Goal: Book appointment/travel/reservation

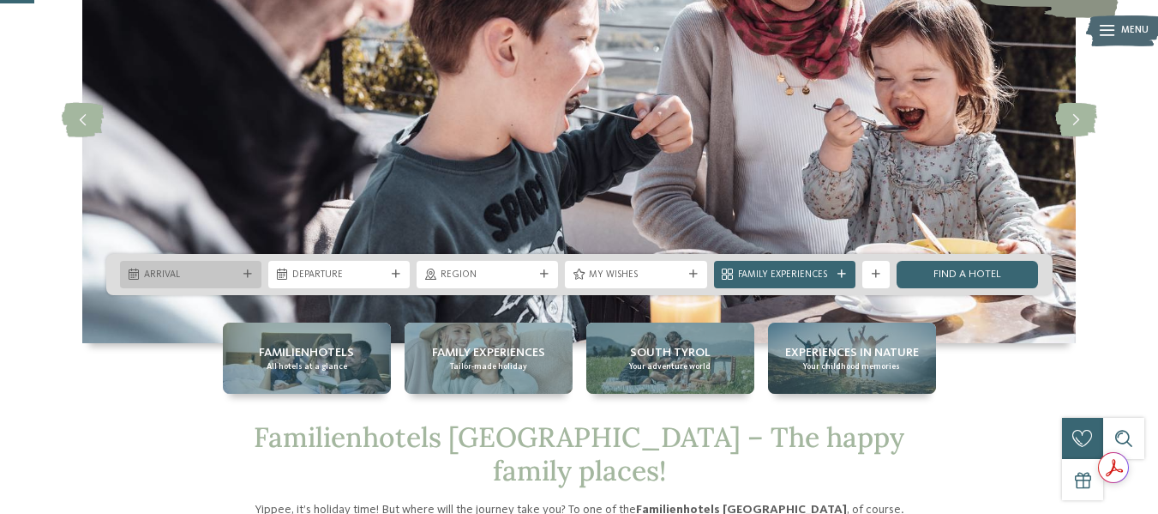
click at [195, 267] on div "Arrival" at bounding box center [191, 274] width 100 height 15
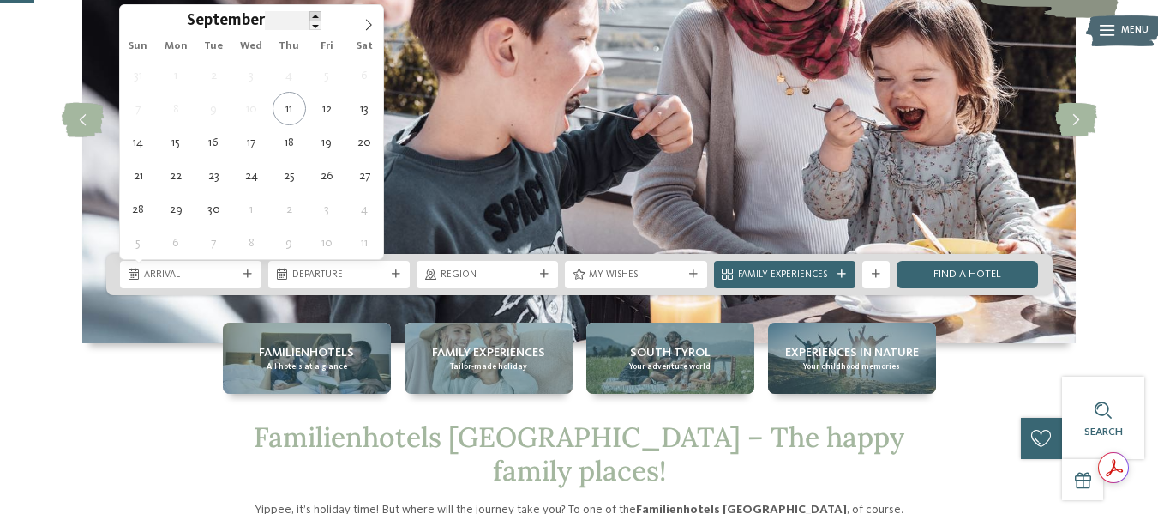
type input "****"
click at [312, 13] on span at bounding box center [315, 15] width 12 height 9
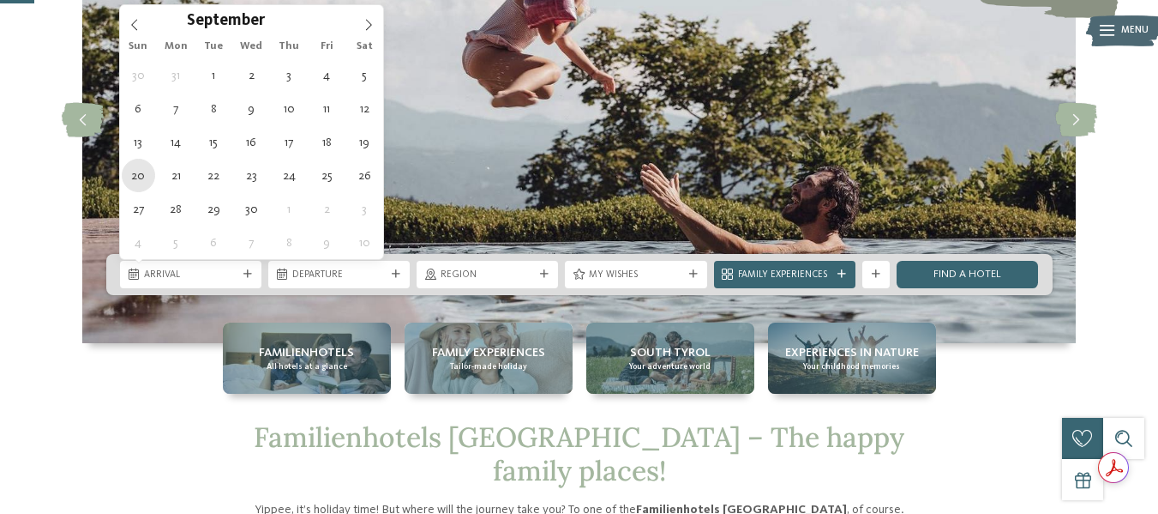
type div "[DATE]"
type input "****"
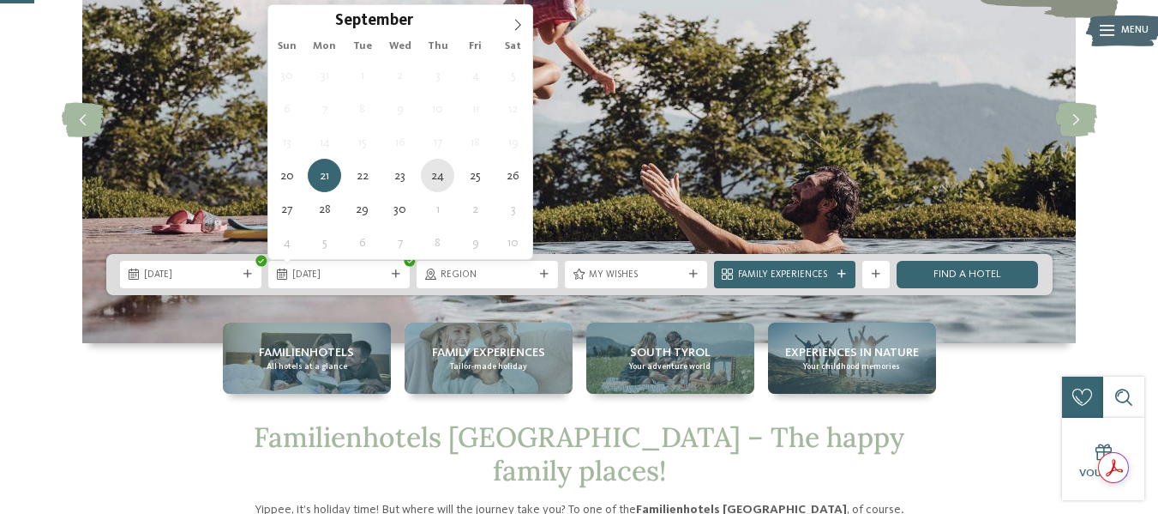
type div "[DATE]"
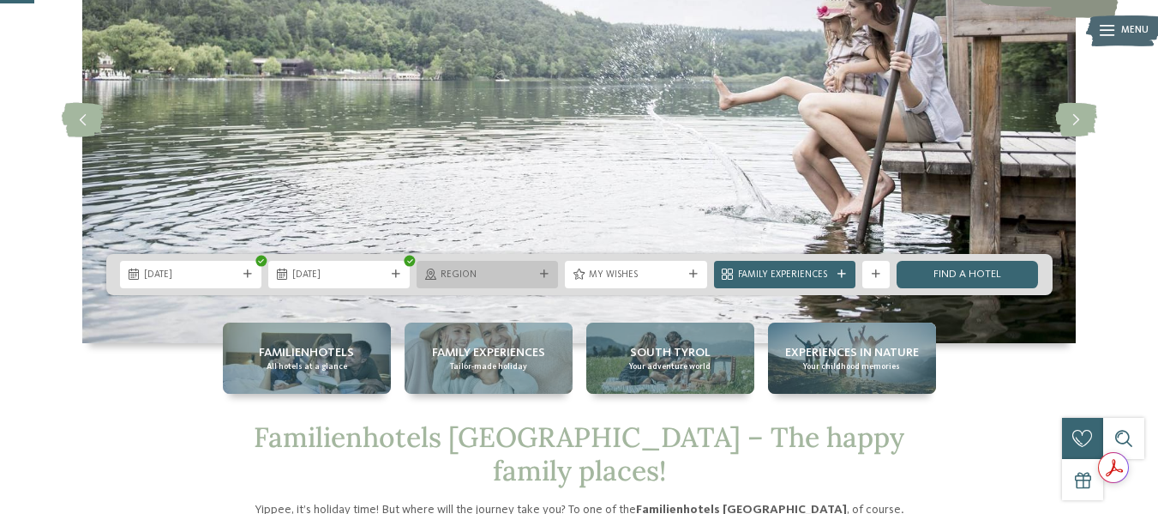
click at [487, 275] on span "Region" at bounding box center [487, 275] width 93 height 14
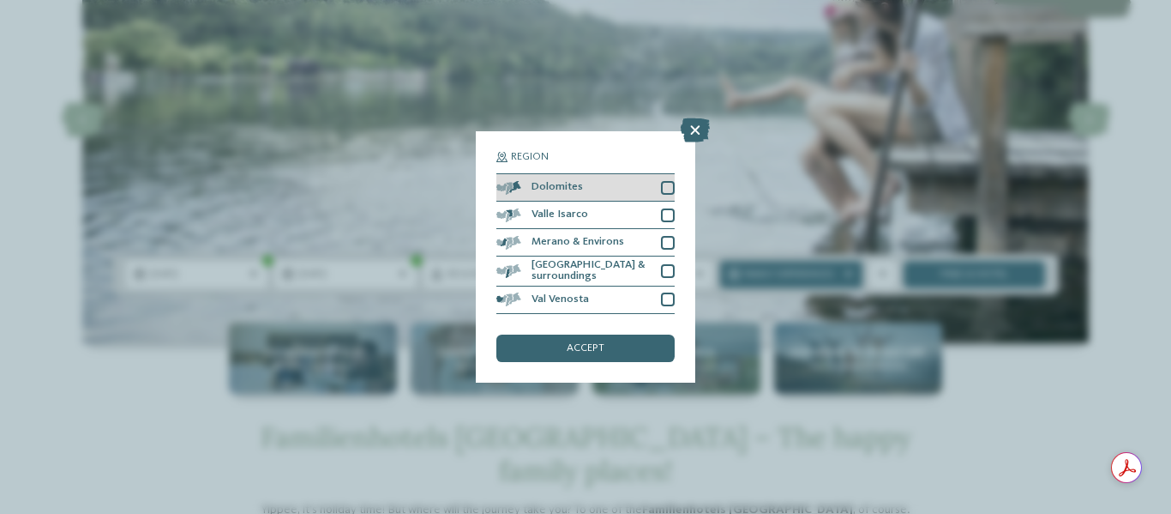
click at [672, 186] on div at bounding box center [668, 188] width 14 height 14
click at [622, 343] on div "accept" at bounding box center [585, 347] width 178 height 27
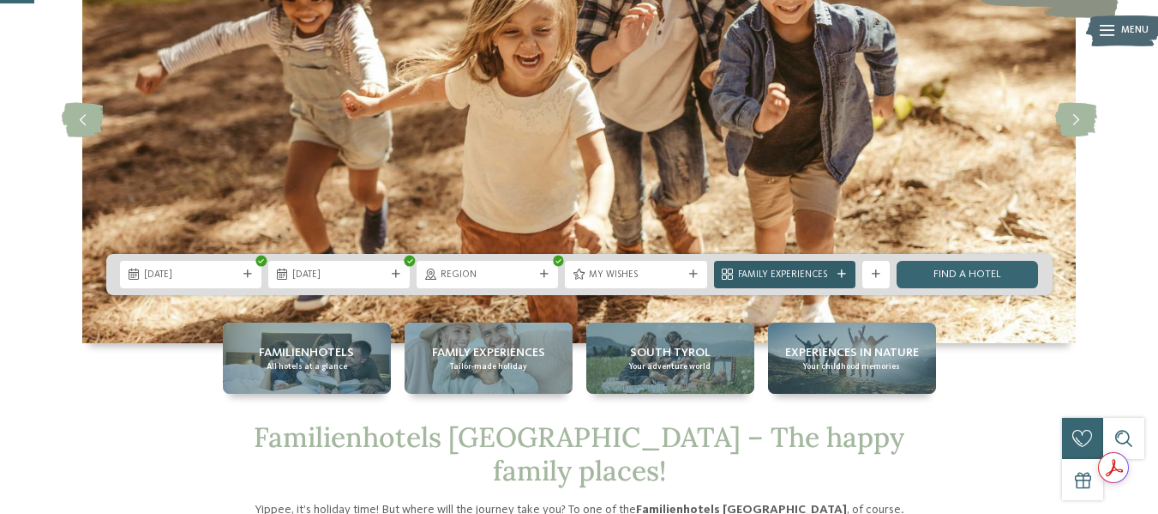
click at [833, 278] on div "Family Experiences" at bounding box center [785, 274] width 100 height 15
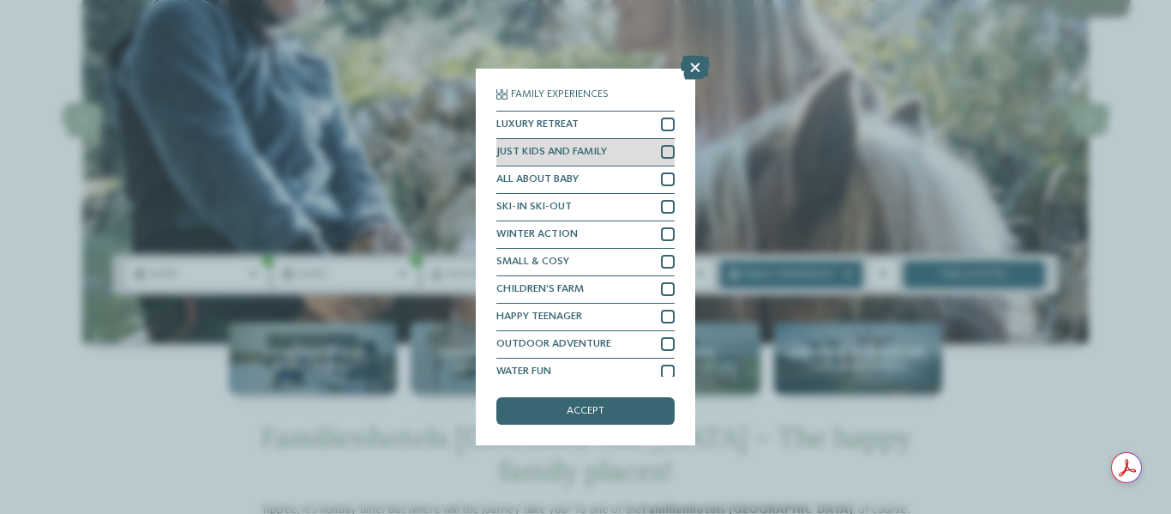
click at [661, 156] on div at bounding box center [668, 152] width 14 height 14
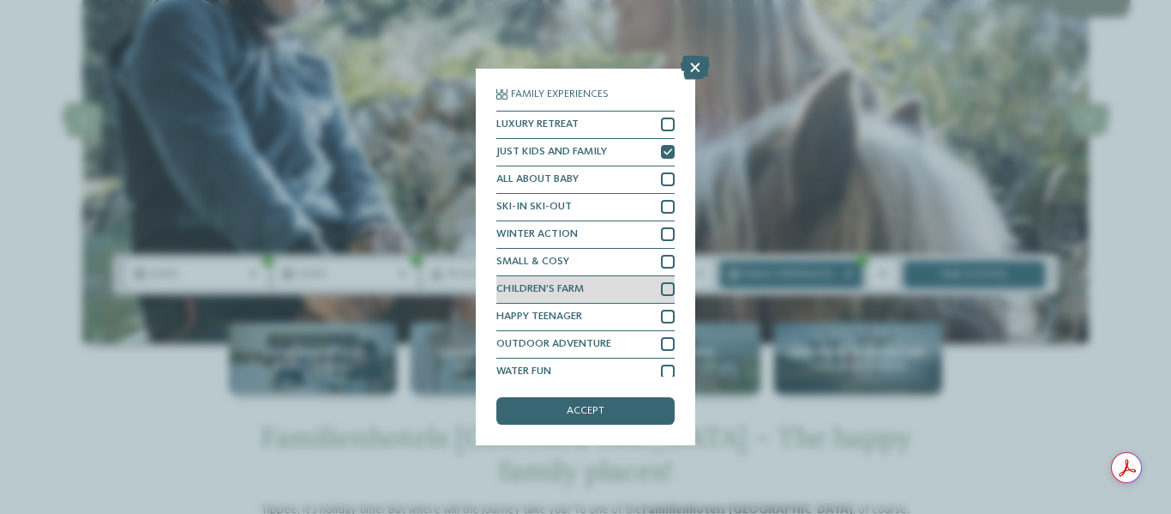
click at [661, 288] on div at bounding box center [668, 289] width 14 height 14
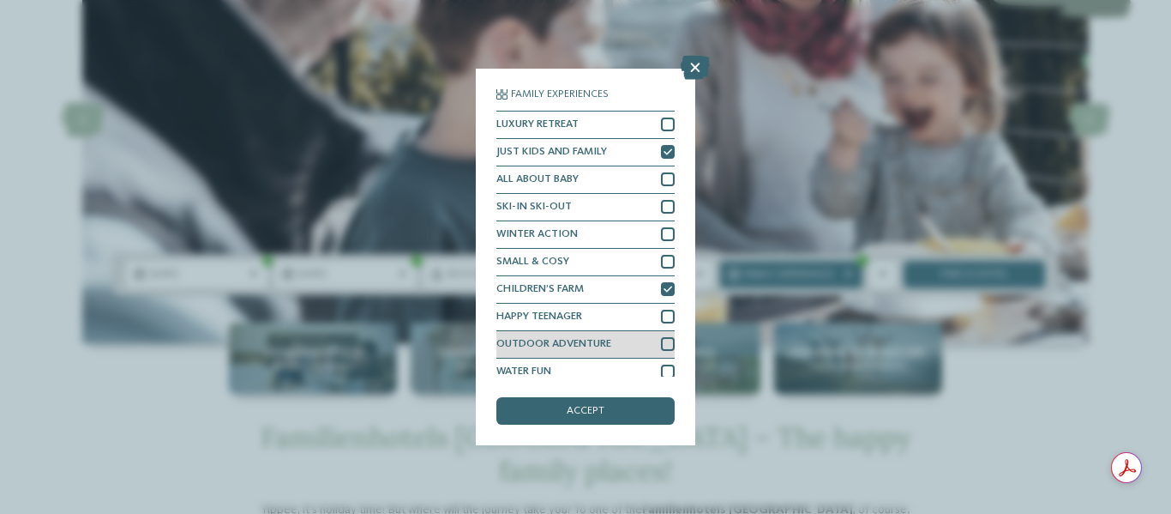
click at [661, 350] on div at bounding box center [668, 344] width 14 height 14
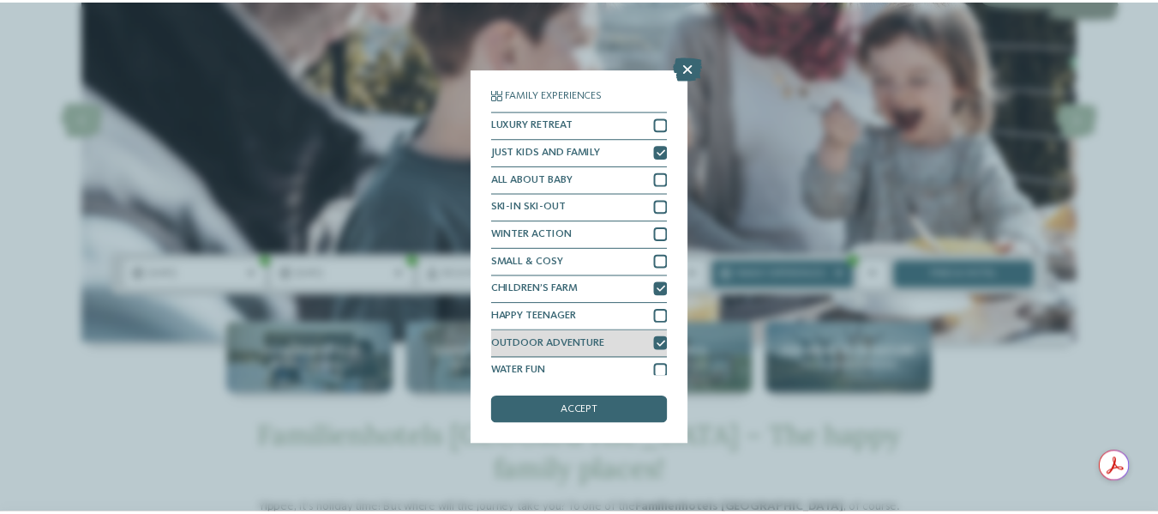
scroll to position [9, 0]
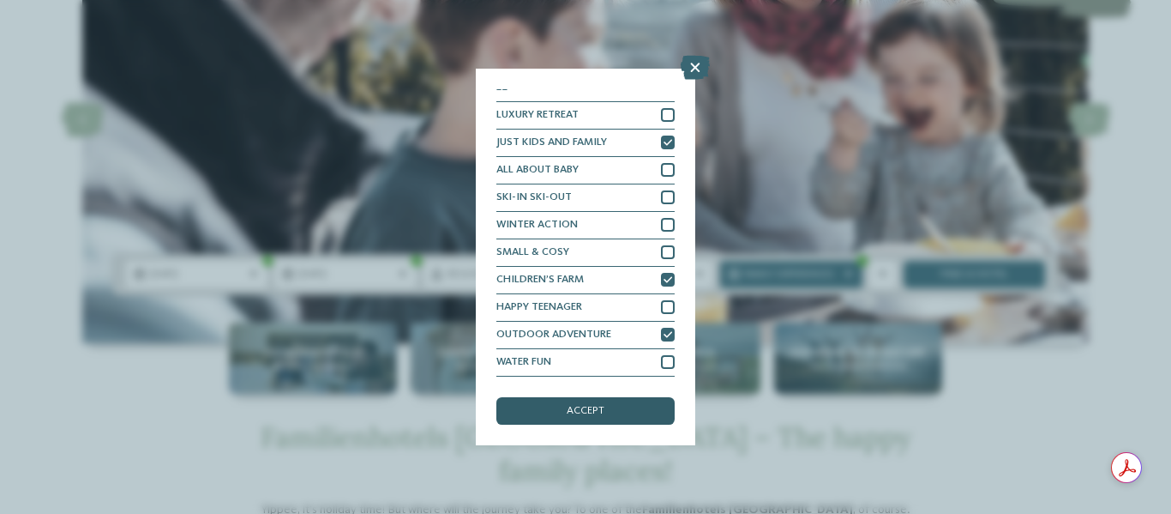
click at [628, 406] on div "accept" at bounding box center [585, 410] width 178 height 27
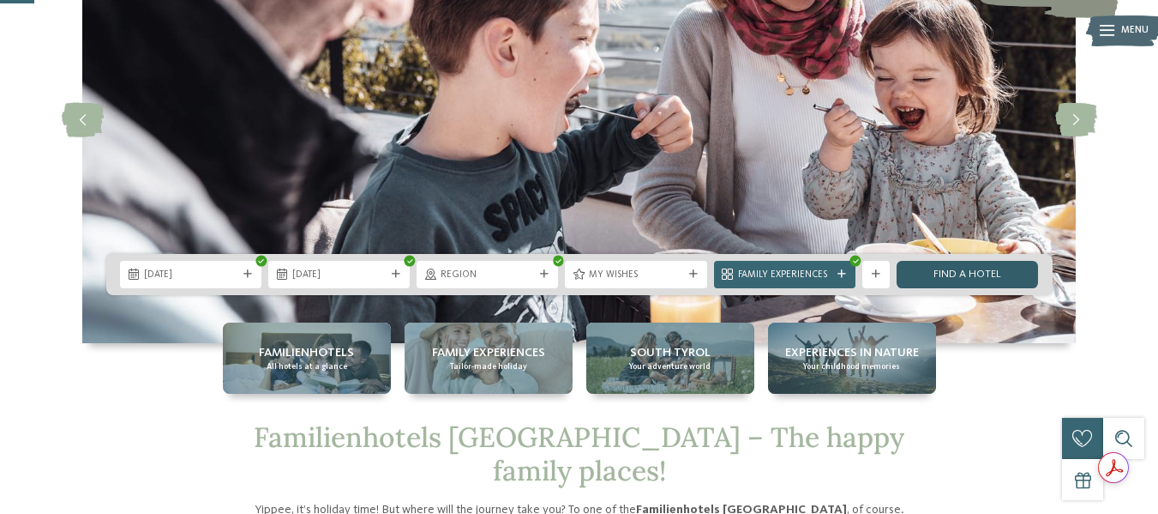
click at [948, 266] on link "Find a hotel" at bounding box center [967, 274] width 141 height 27
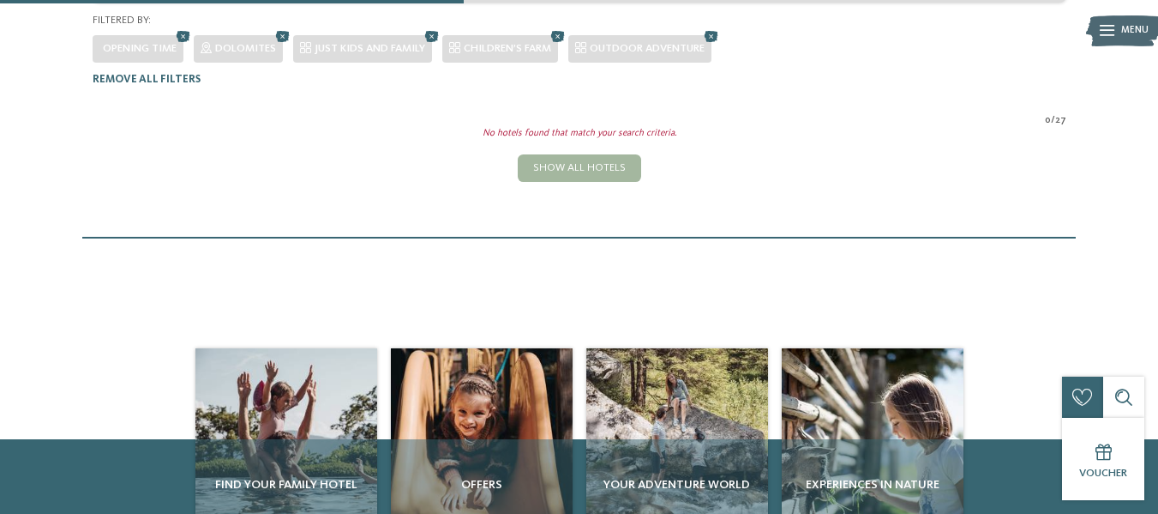
scroll to position [134, 0]
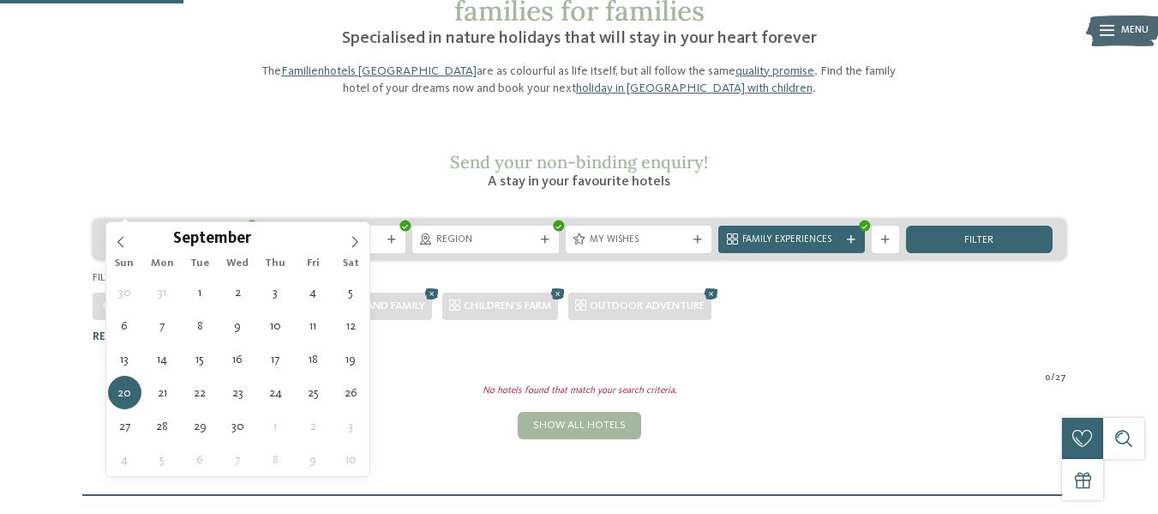
click at [177, 233] on span "[DATE]" at bounding box center [179, 240] width 99 height 14
click at [275, 232] on input "****" at bounding box center [279, 238] width 57 height 18
click at [297, 231] on span at bounding box center [302, 233] width 12 height 9
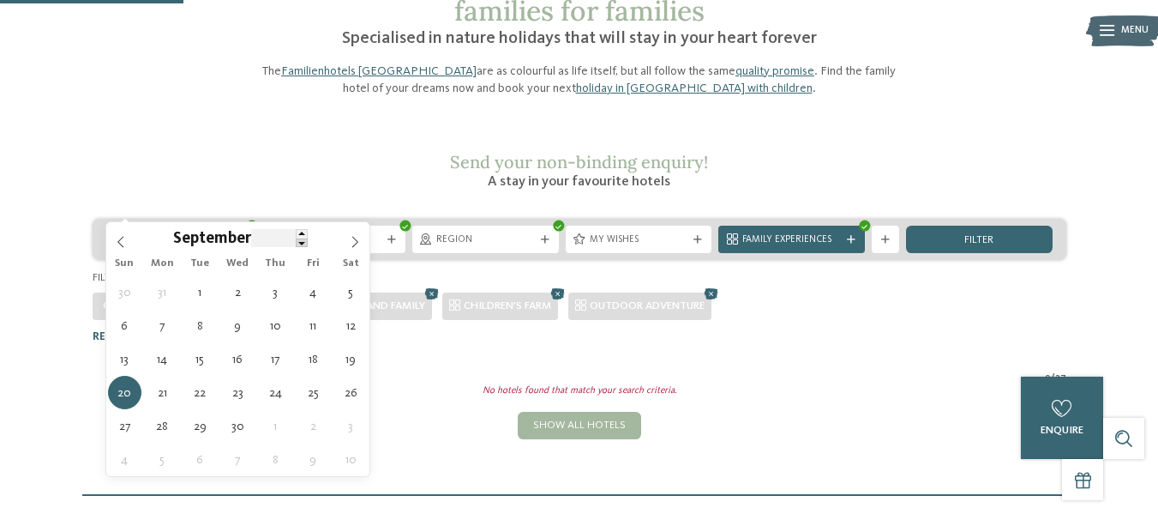
click at [300, 248] on span at bounding box center [302, 242] width 12 height 9
type input "****"
click at [301, 248] on span at bounding box center [302, 242] width 12 height 9
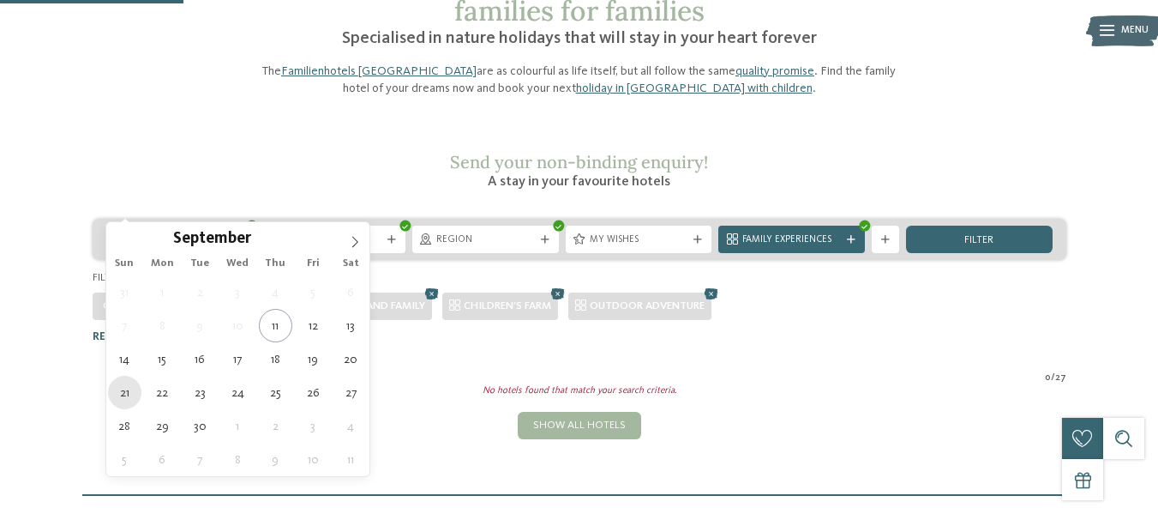
type div "[DATE]"
type input "****"
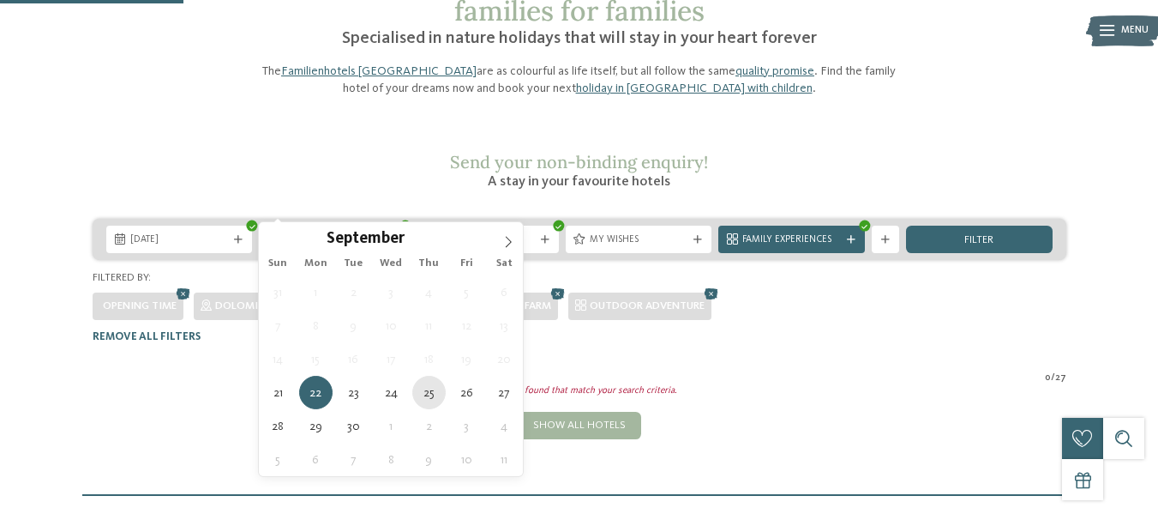
type div "[DATE]"
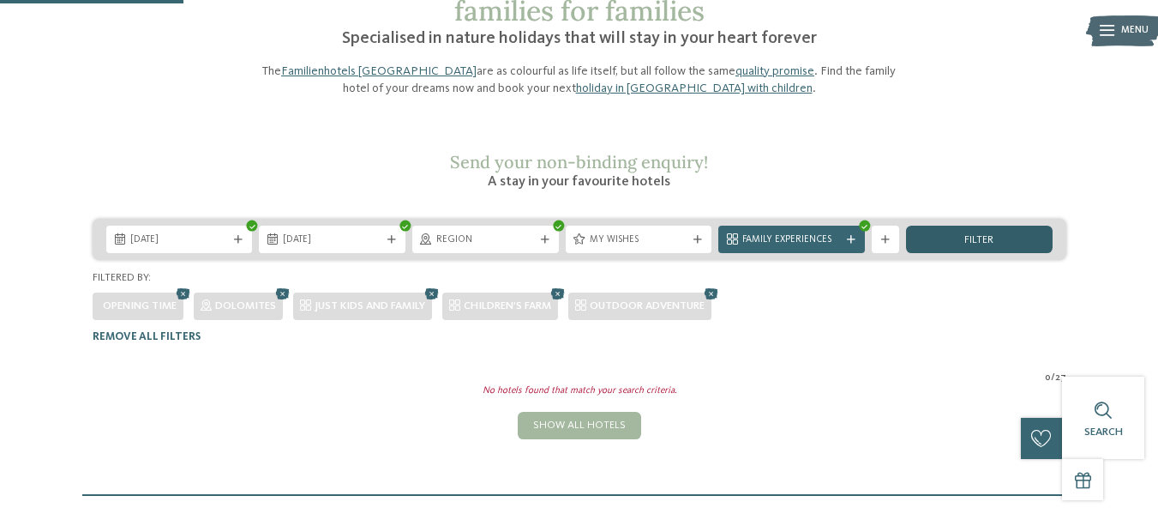
click at [941, 225] on div "filter" at bounding box center [979, 238] width 147 height 27
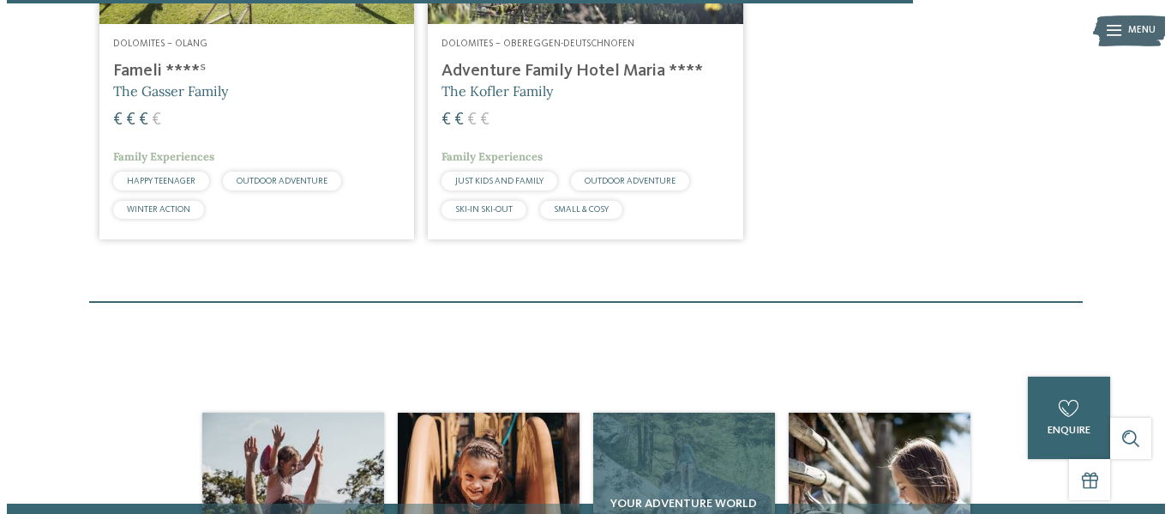
scroll to position [1420, 0]
